Goal: Task Accomplishment & Management: Manage account settings

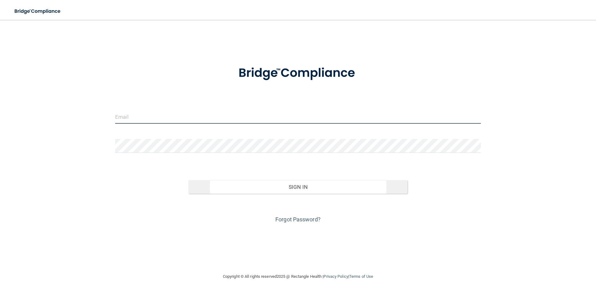
type input "[EMAIL_ADDRESS][DOMAIN_NAME]"
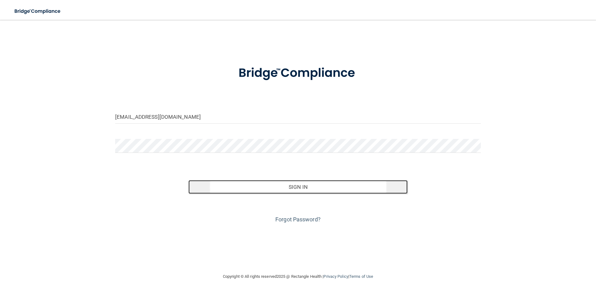
click at [298, 186] on button "Sign In" at bounding box center [299, 187] width 220 height 14
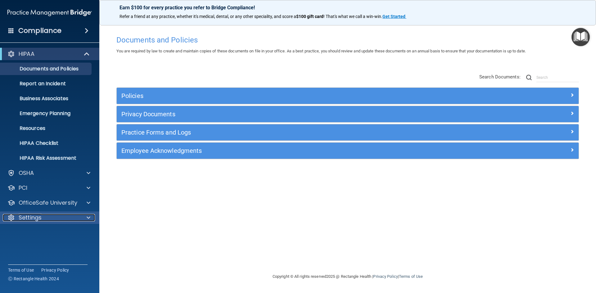
click at [88, 215] on span at bounding box center [89, 217] width 4 height 7
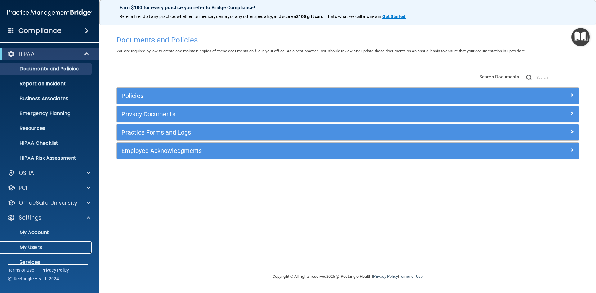
click at [39, 245] on p "My Users" at bounding box center [46, 248] width 85 height 6
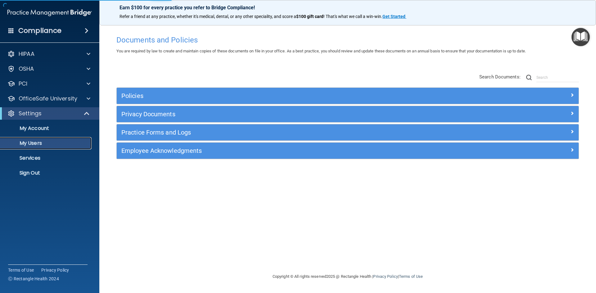
select select "20"
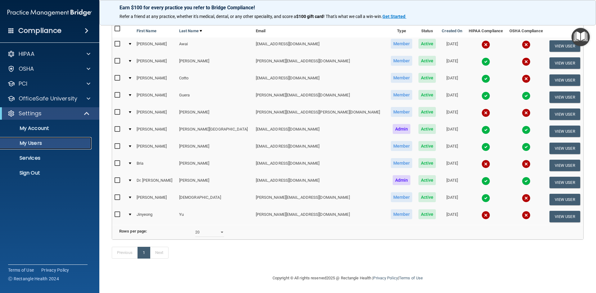
scroll to position [67, 0]
click at [116, 212] on input "checkbox" at bounding box center [118, 214] width 7 height 5
checkbox input "true"
click at [550, 211] on button "View User" at bounding box center [565, 216] width 31 height 11
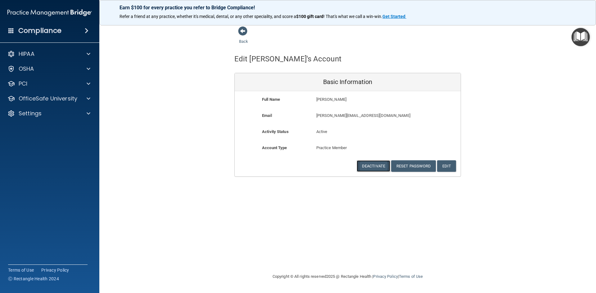
click at [371, 165] on button "Deactivate" at bounding box center [374, 166] width 34 height 11
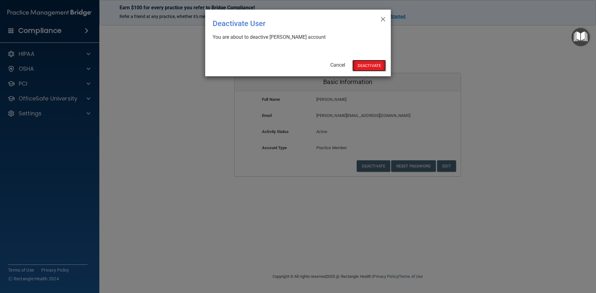
click at [370, 67] on button "Deactivate" at bounding box center [369, 65] width 34 height 11
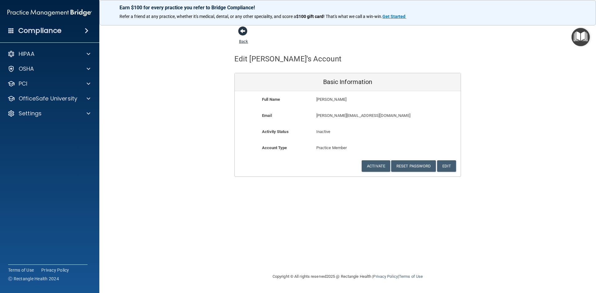
click at [243, 30] on span at bounding box center [242, 30] width 9 height 9
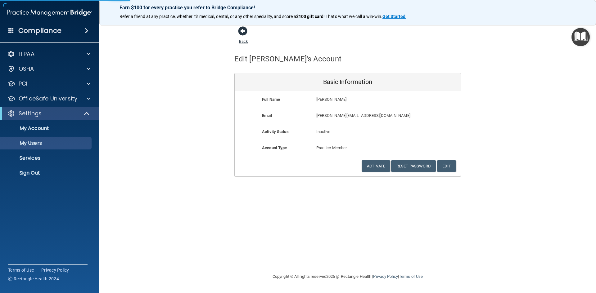
select select "20"
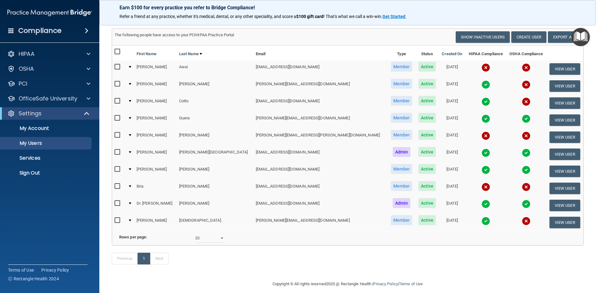
scroll to position [50, 0]
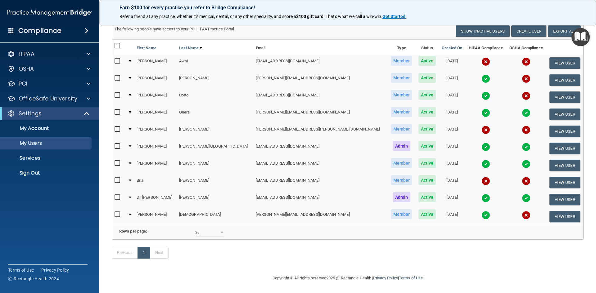
click at [522, 160] on img at bounding box center [526, 164] width 9 height 9
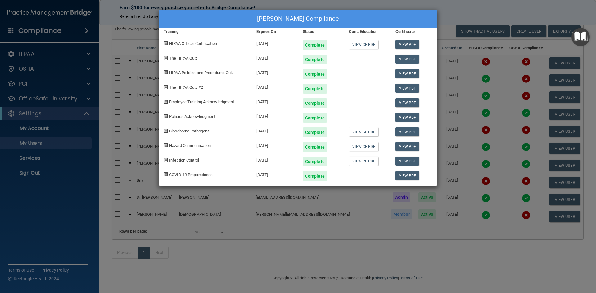
click at [202, 268] on div "[PERSON_NAME] Compliance Training Expires On Status Cont. Education Certificate…" at bounding box center [298, 146] width 596 height 293
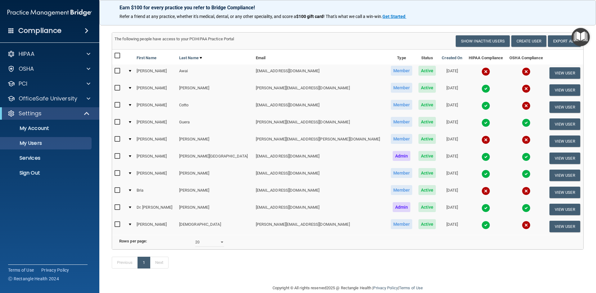
scroll to position [19, 0]
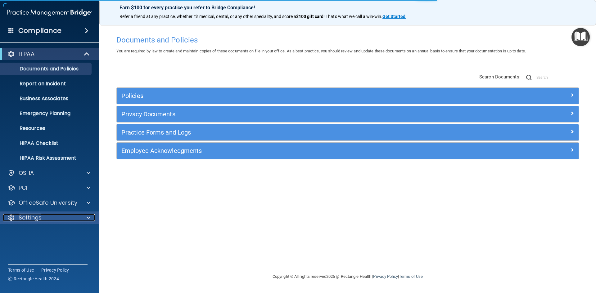
click at [89, 216] on span at bounding box center [89, 217] width 4 height 7
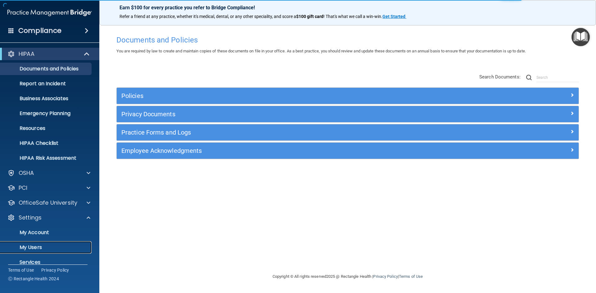
click at [31, 246] on p "My Users" at bounding box center [46, 248] width 85 height 6
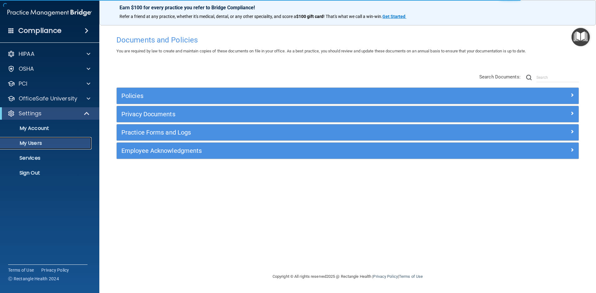
select select "20"
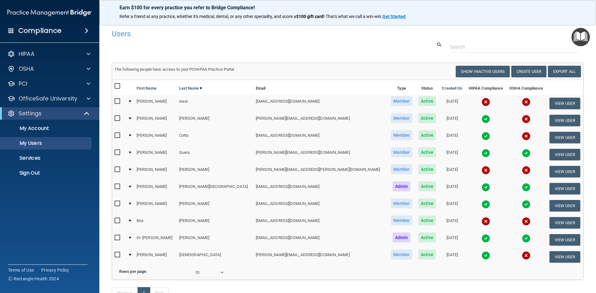
click at [522, 135] on img at bounding box center [526, 136] width 9 height 9
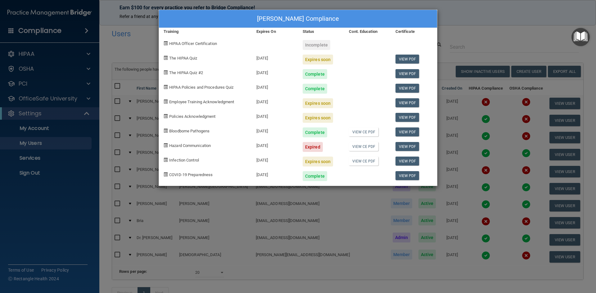
click at [472, 18] on div "Tymeka Cotto's Compliance Training Expires On Status Cont. Education Certificat…" at bounding box center [298, 146] width 596 height 293
